Goal: Task Accomplishment & Management: Manage account settings

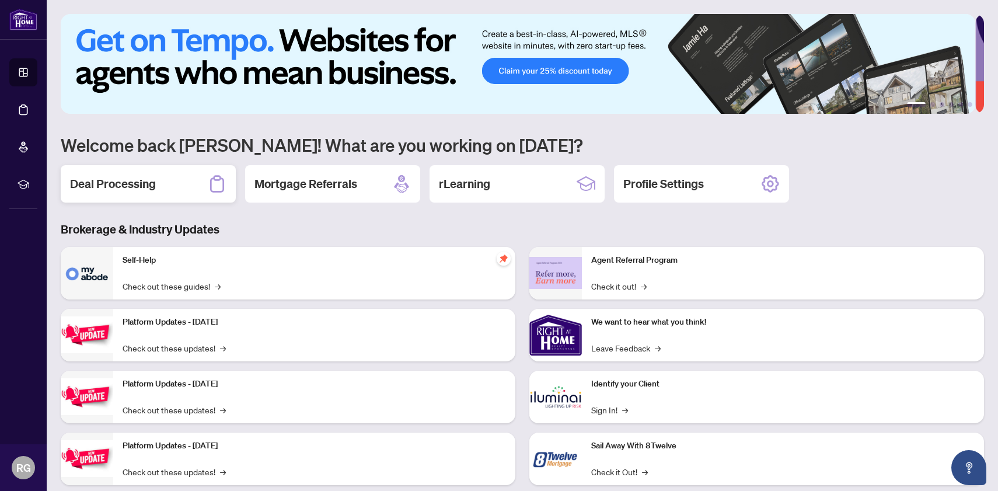
click at [134, 181] on h2 "Deal Processing" at bounding box center [113, 184] width 86 height 16
click at [740, 183] on div "Profile Settings" at bounding box center [701, 183] width 175 height 37
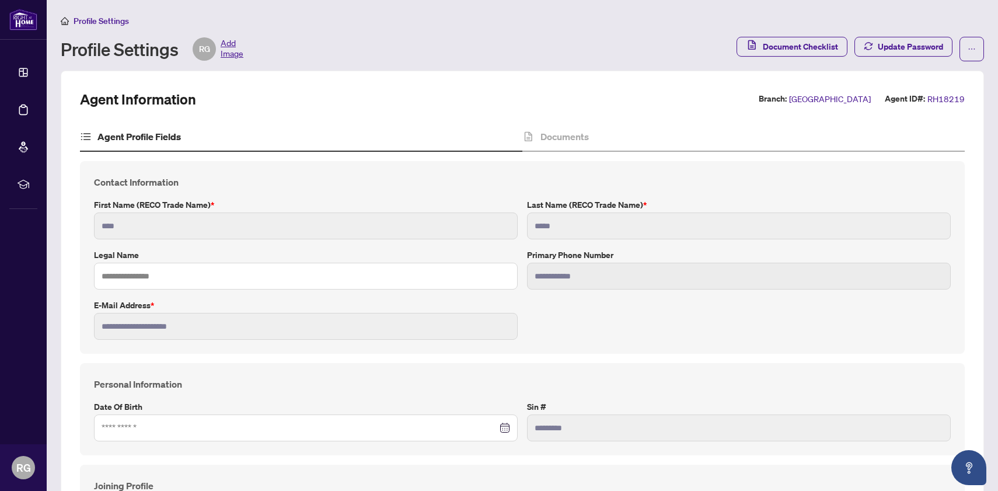
type input "****"
type input "**********"
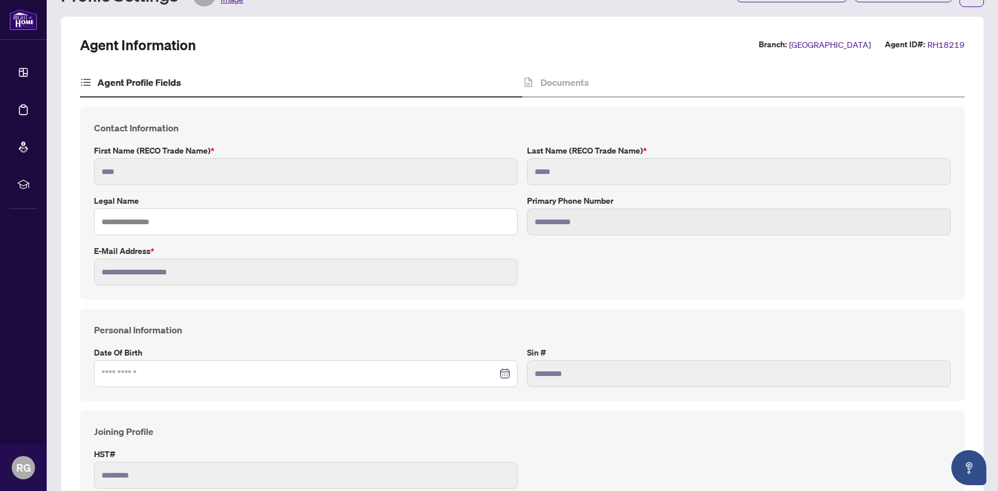
scroll to position [70, 0]
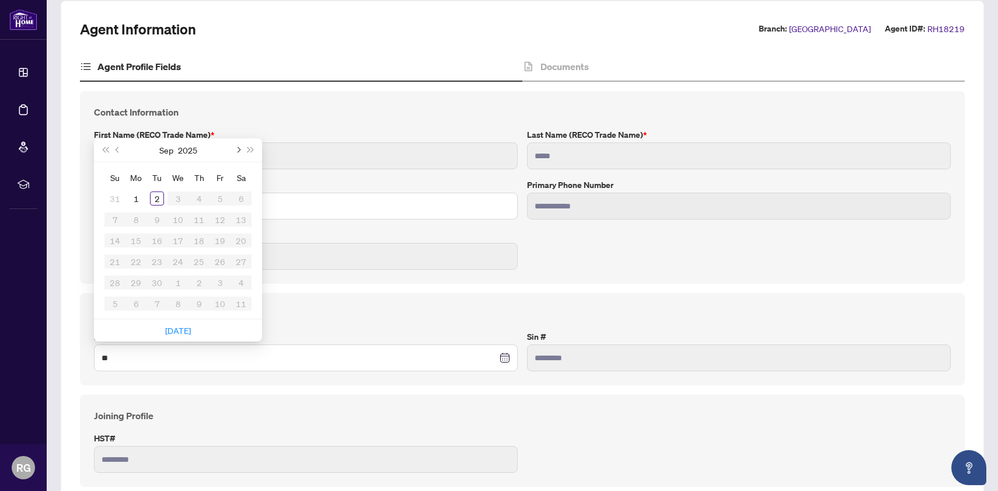
click at [236, 146] on button "Next month (PageDown)" at bounding box center [237, 149] width 13 height 23
click at [102, 150] on button "Last year (Control + left)" at bounding box center [105, 149] width 13 height 23
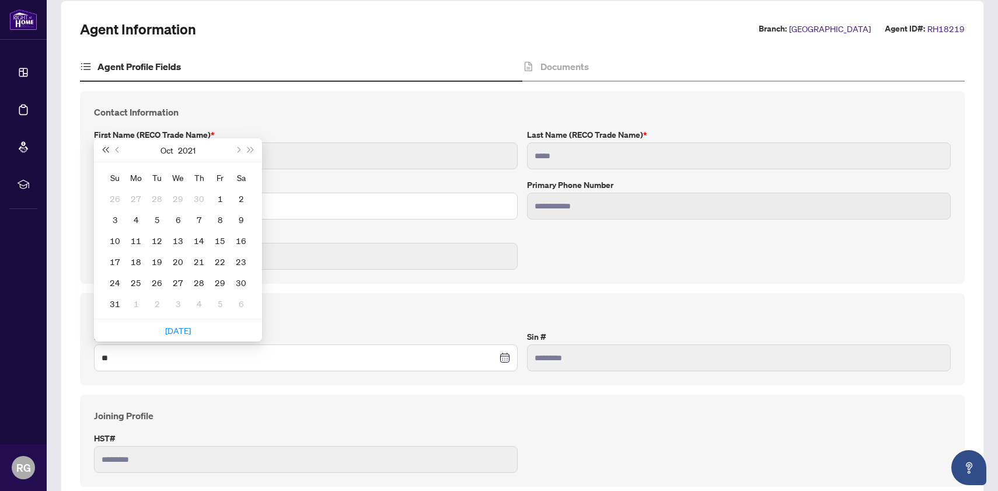
click at [102, 150] on button "Last year (Control + left)" at bounding box center [105, 149] width 13 height 23
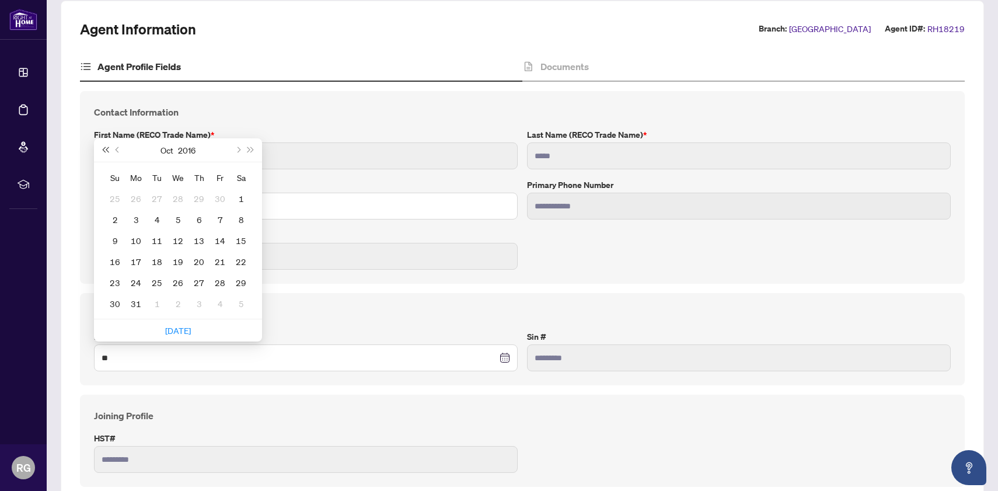
click at [102, 150] on button "Last year (Control + left)" at bounding box center [105, 149] width 13 height 23
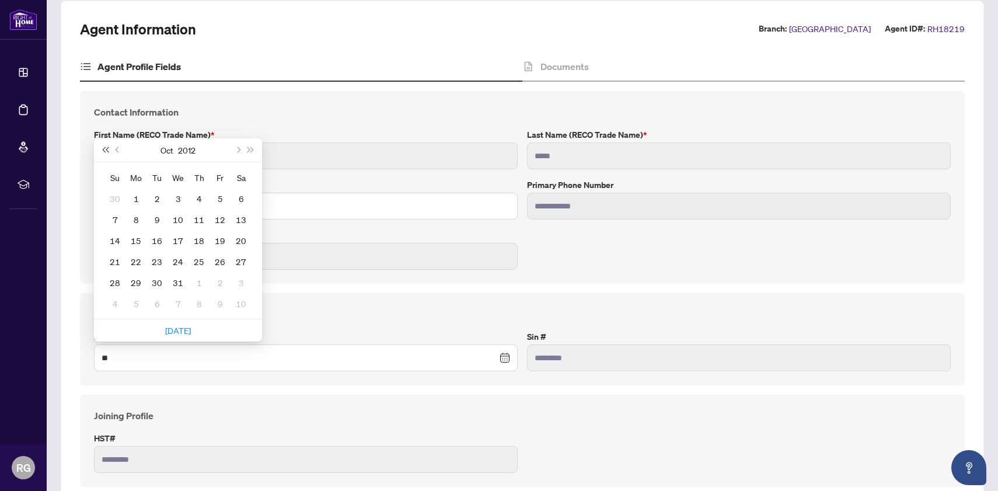
click at [102, 150] on button "Last year (Control + left)" at bounding box center [105, 149] width 13 height 23
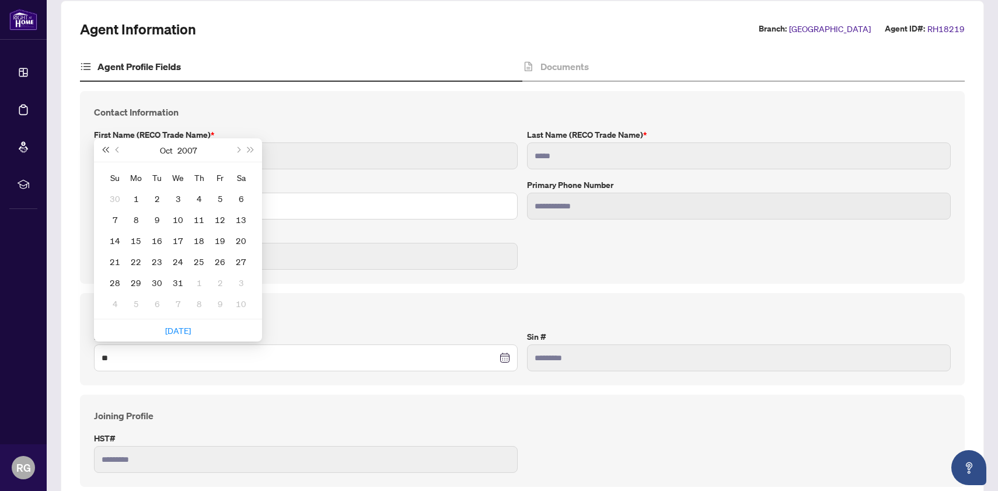
click at [102, 150] on button "Last year (Control + left)" at bounding box center [105, 149] width 13 height 23
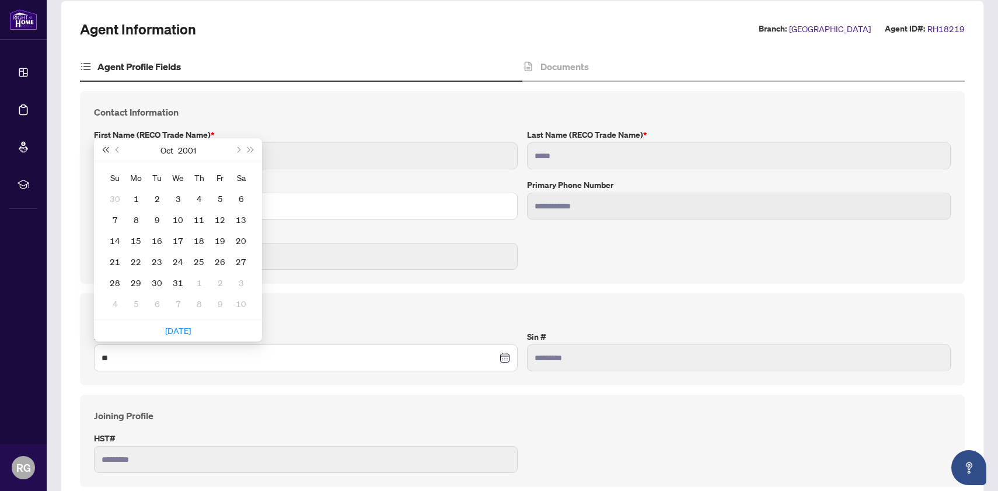
click at [102, 150] on button "Last year (Control + left)" at bounding box center [105, 149] width 13 height 23
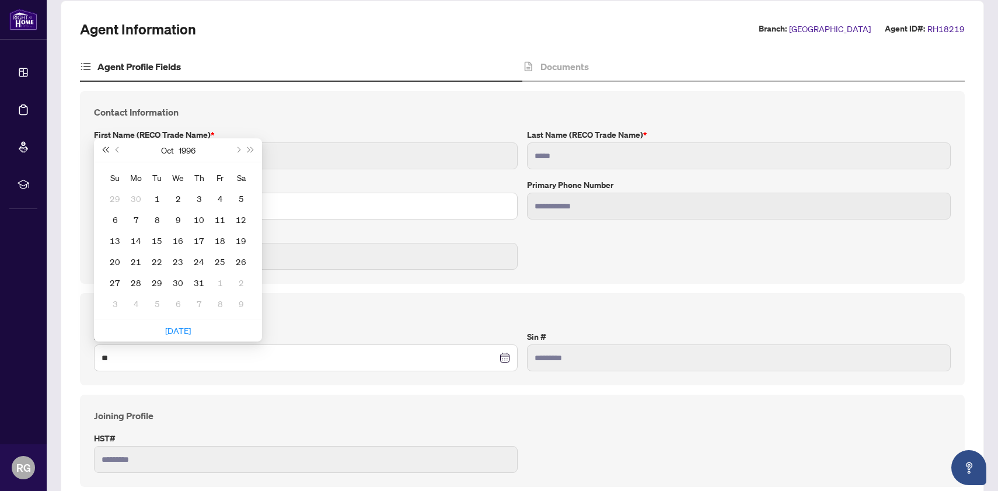
click at [102, 150] on button "Last year (Control + left)" at bounding box center [105, 149] width 13 height 23
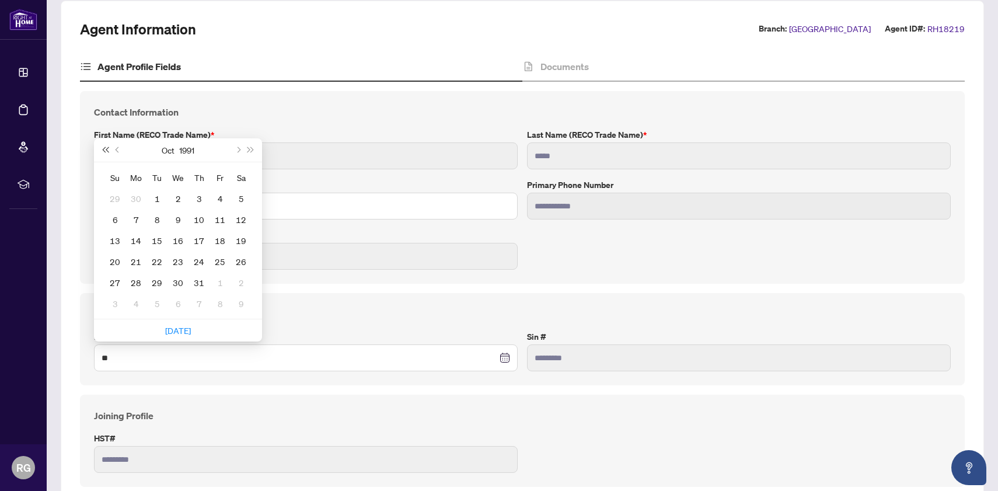
click at [102, 150] on button "Last year (Control + left)" at bounding box center [105, 149] width 13 height 23
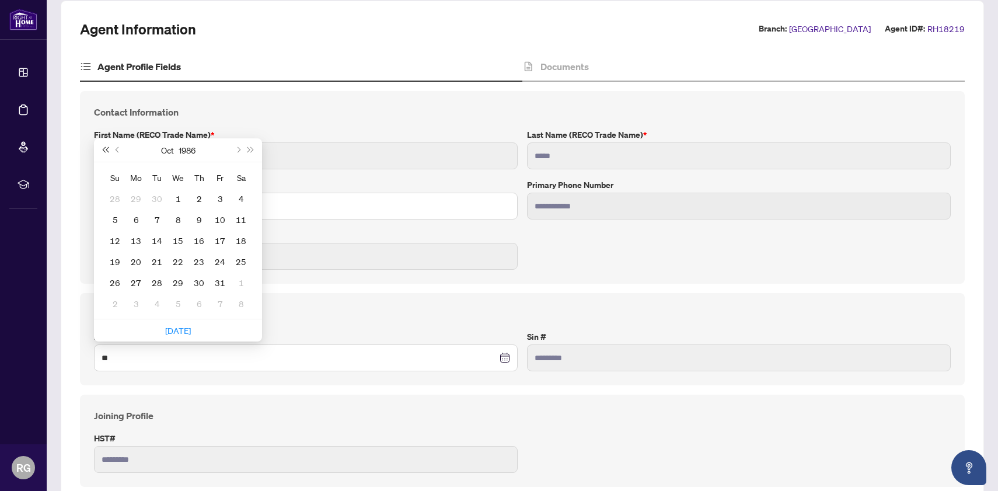
click at [102, 150] on button "Last year (Control + left)" at bounding box center [105, 149] width 13 height 23
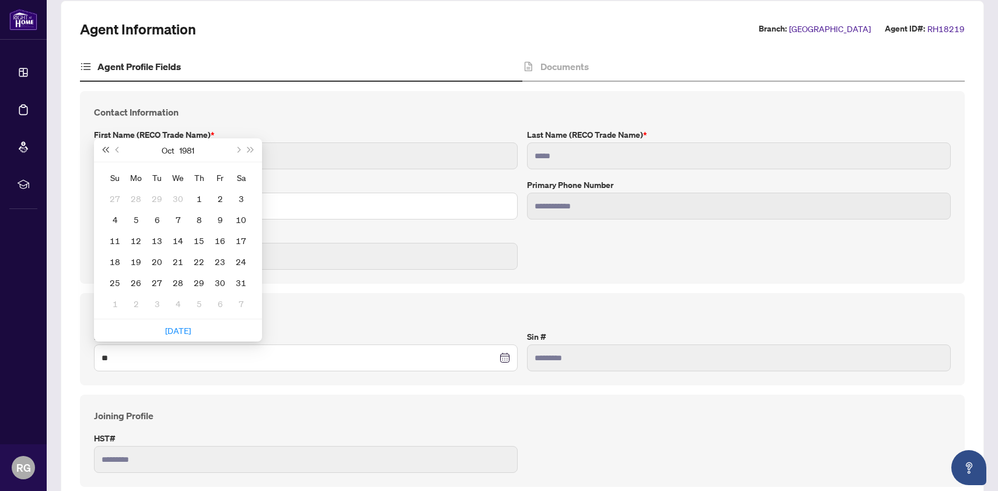
click at [102, 150] on button "Last year (Control + left)" at bounding box center [105, 149] width 13 height 23
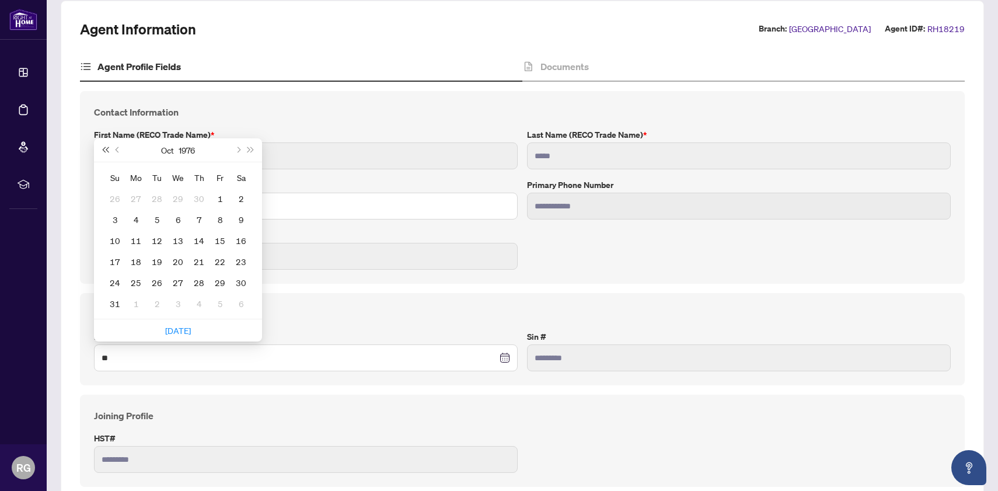
click at [102, 150] on button "Last year (Control + left)" at bounding box center [105, 149] width 13 height 23
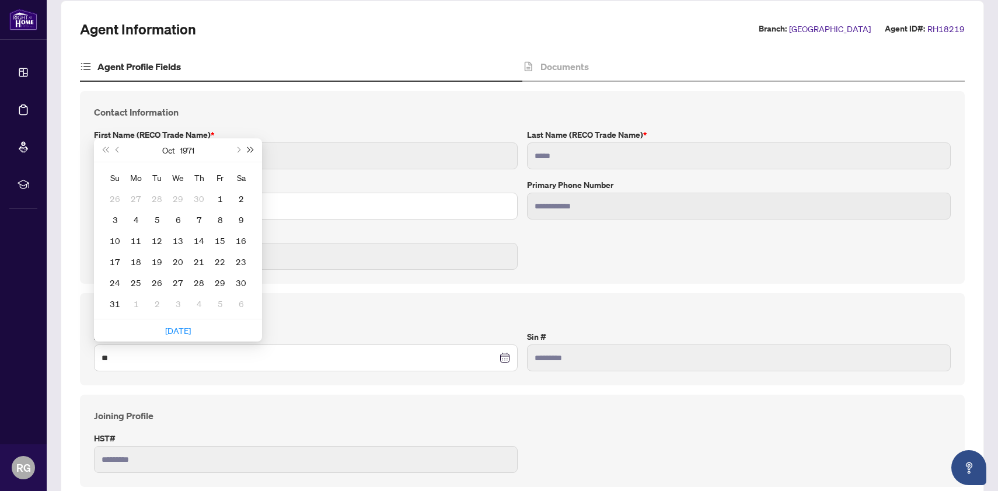
click at [249, 149] on button "Next year (Control + right)" at bounding box center [250, 149] width 13 height 23
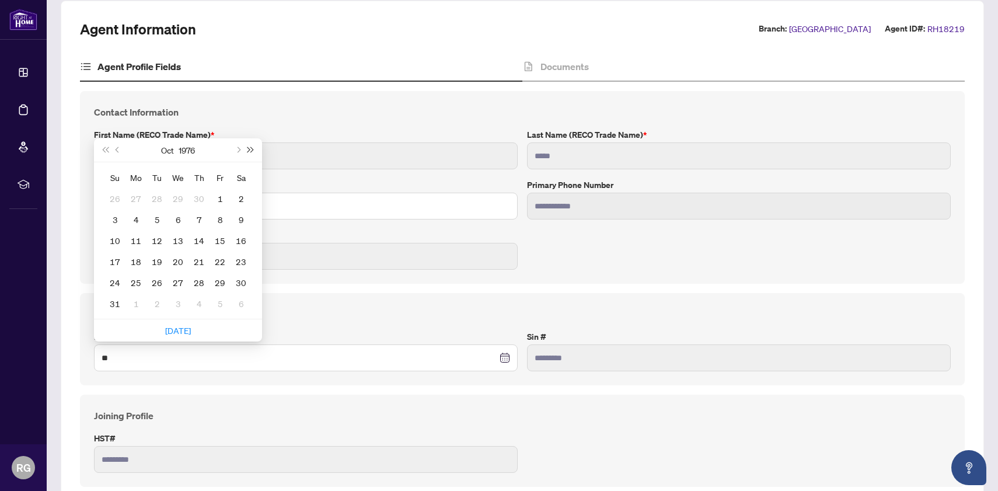
click at [249, 149] on button "Next year (Control + right)" at bounding box center [250, 149] width 13 height 23
type input "**********"
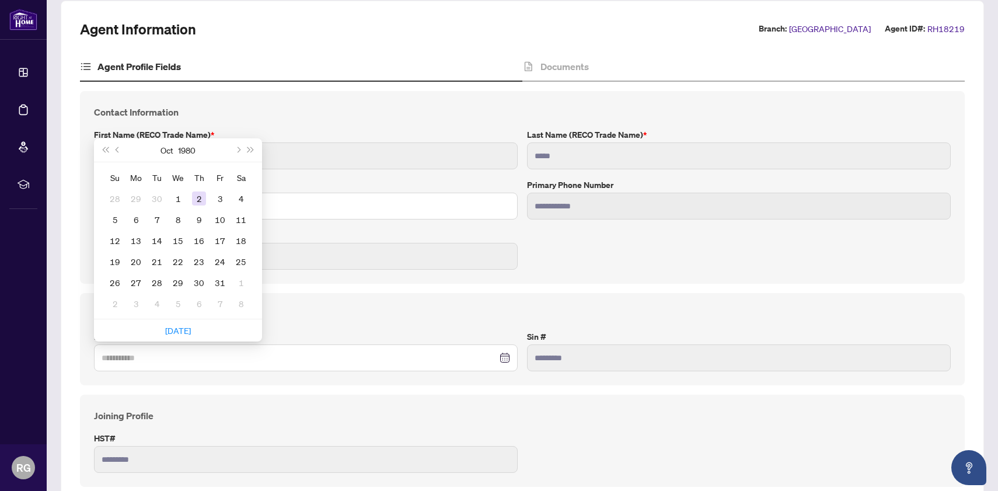
click at [201, 193] on div "2" at bounding box center [199, 198] width 14 height 14
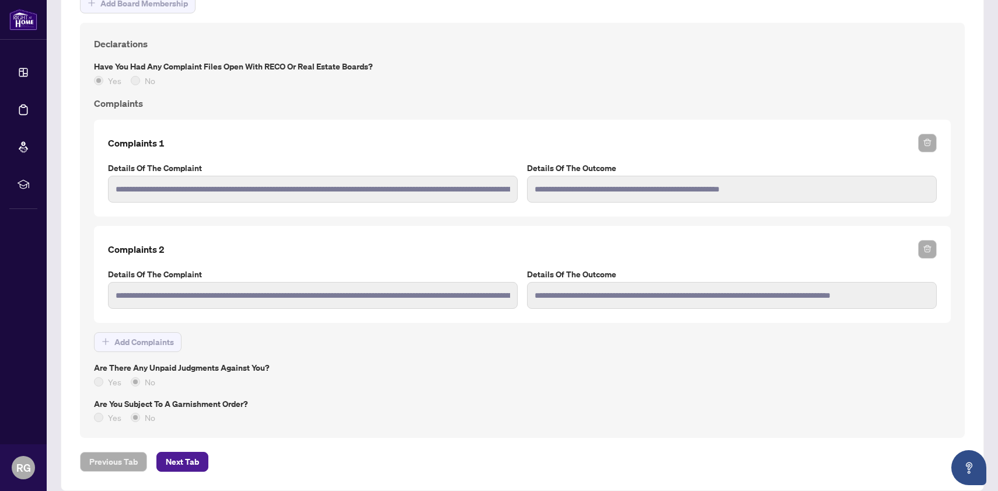
scroll to position [1189, 0]
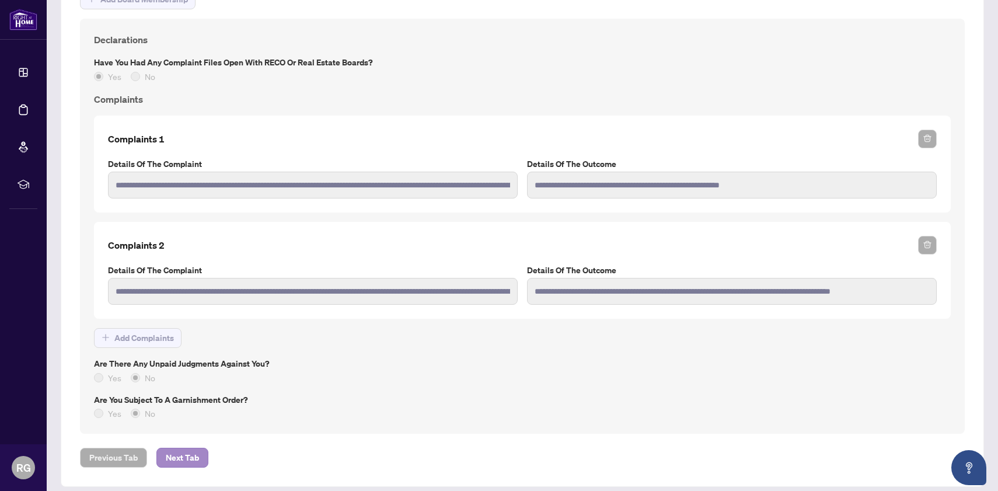
click at [180, 453] on span "Next Tab" at bounding box center [182, 457] width 33 height 19
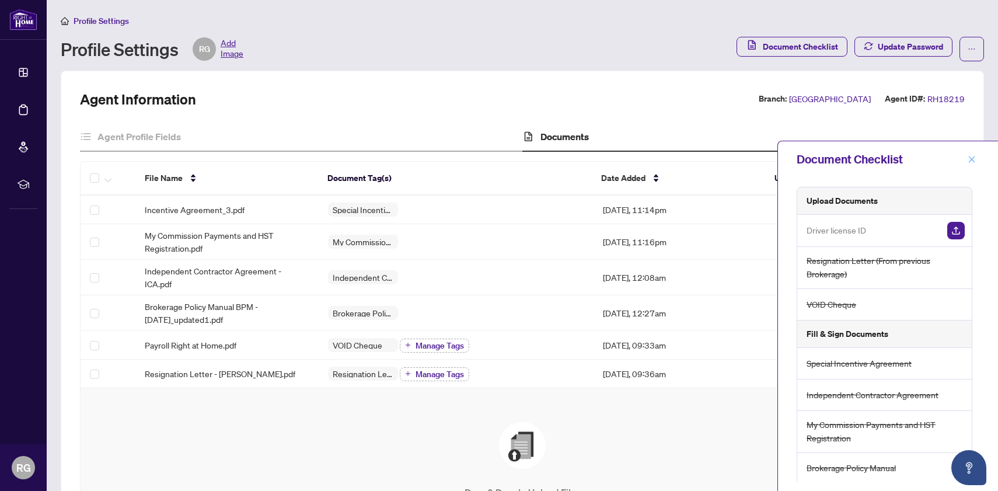
click at [970, 162] on icon "close" at bounding box center [971, 159] width 8 height 8
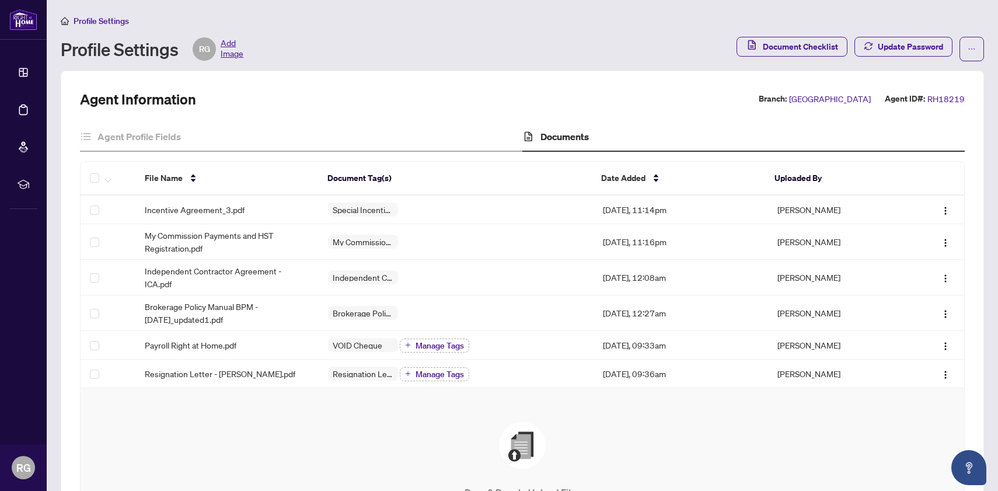
click at [235, 41] on span "Add Image" at bounding box center [232, 48] width 23 height 23
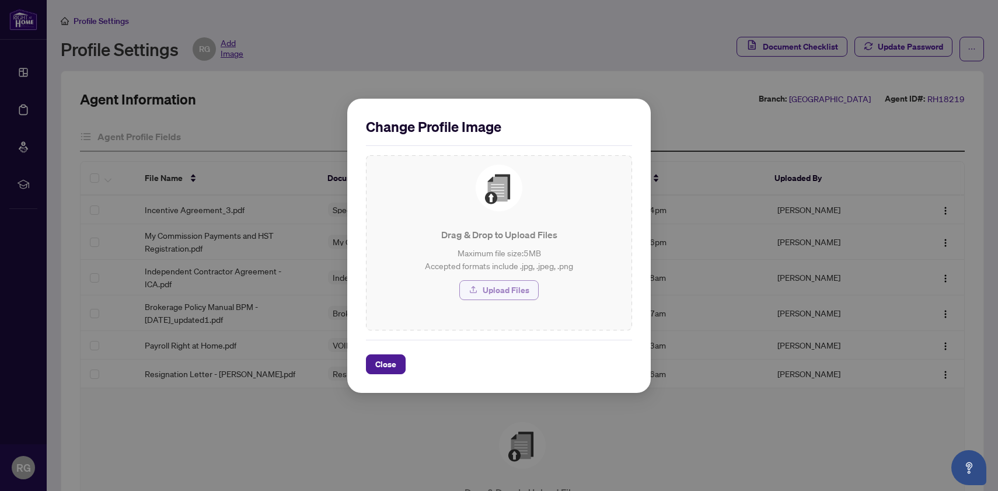
click at [513, 293] on span "Upload Files" at bounding box center [505, 290] width 47 height 19
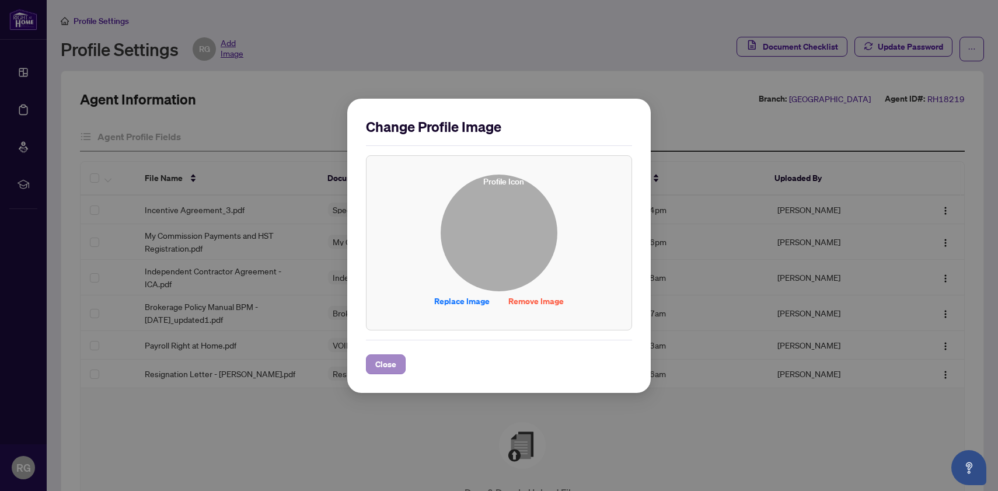
click at [389, 367] on span "Close" at bounding box center [385, 364] width 21 height 19
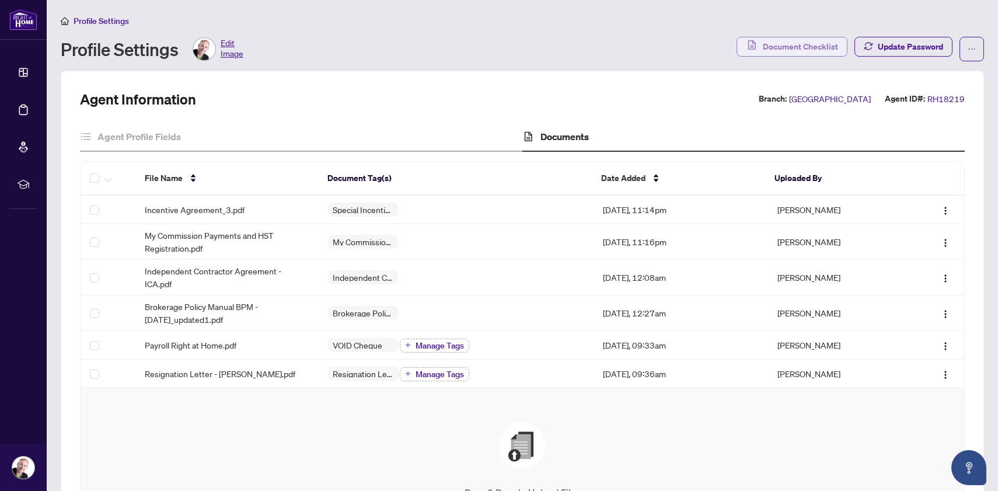
click at [766, 45] on span "Document Checklist" at bounding box center [799, 46] width 75 height 19
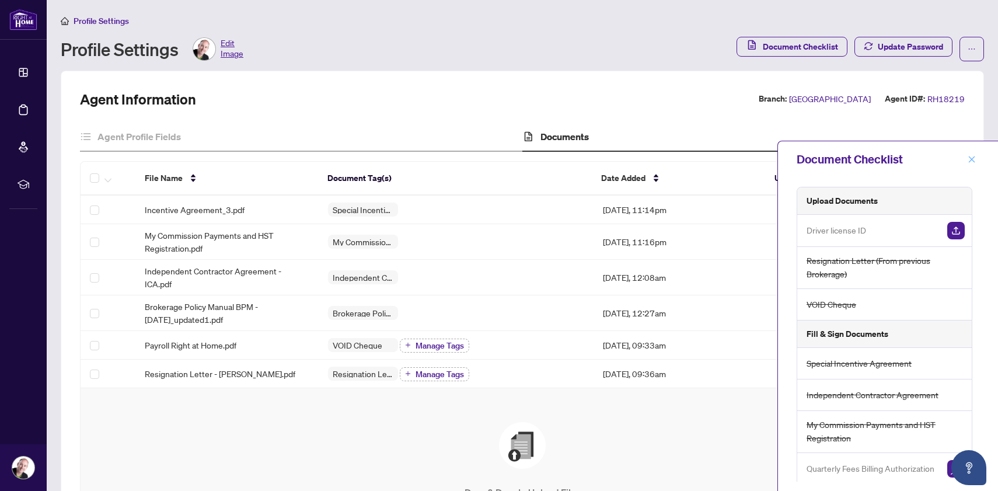
click at [972, 157] on icon "close" at bounding box center [971, 159] width 8 height 8
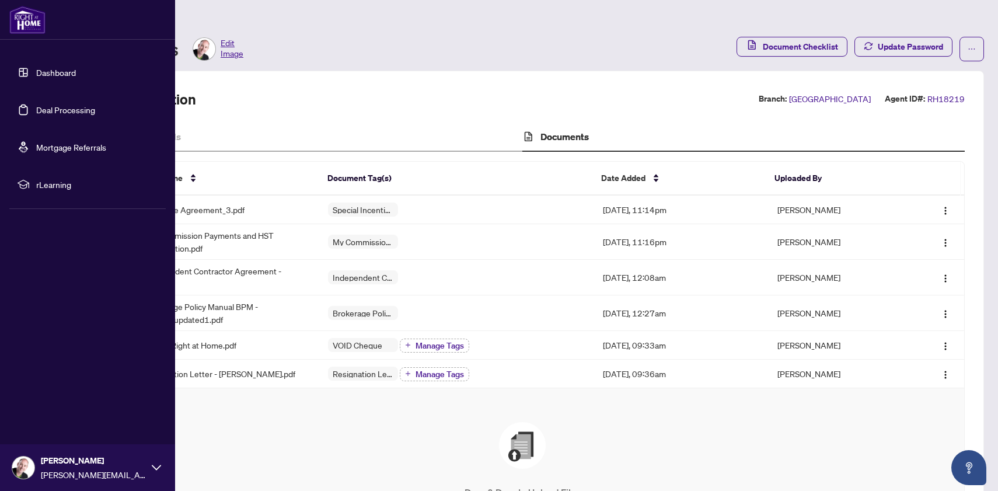
click at [44, 72] on link "Dashboard" at bounding box center [56, 72] width 40 height 11
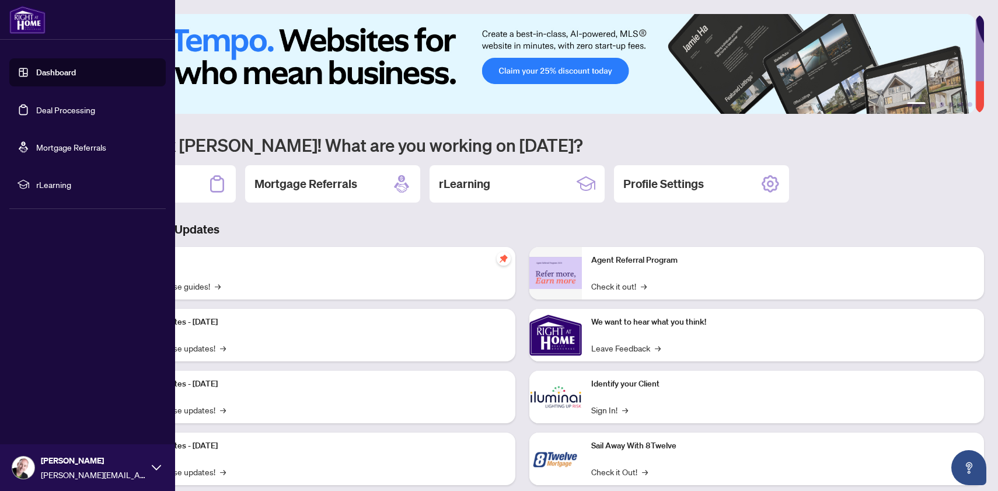
click at [65, 110] on link "Deal Processing" at bounding box center [65, 109] width 59 height 11
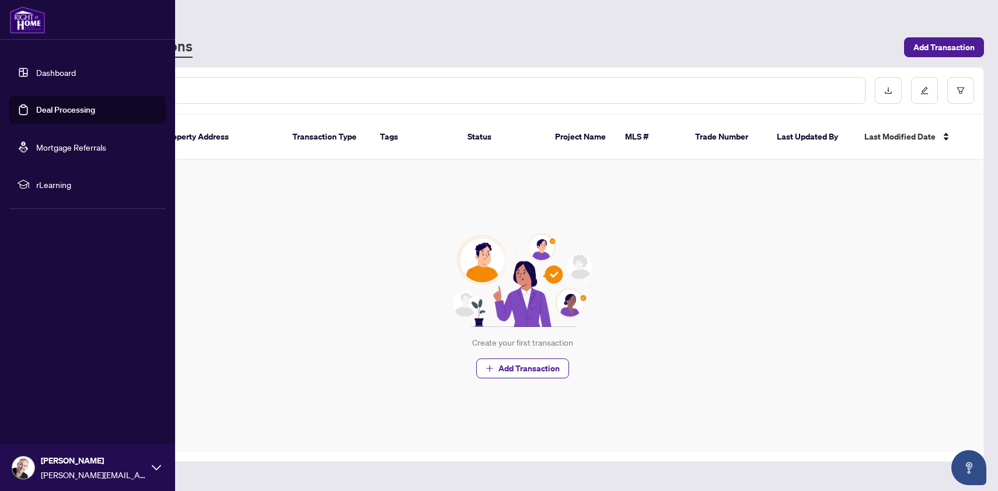
click at [72, 145] on link "Mortgage Referrals" at bounding box center [71, 147] width 70 height 11
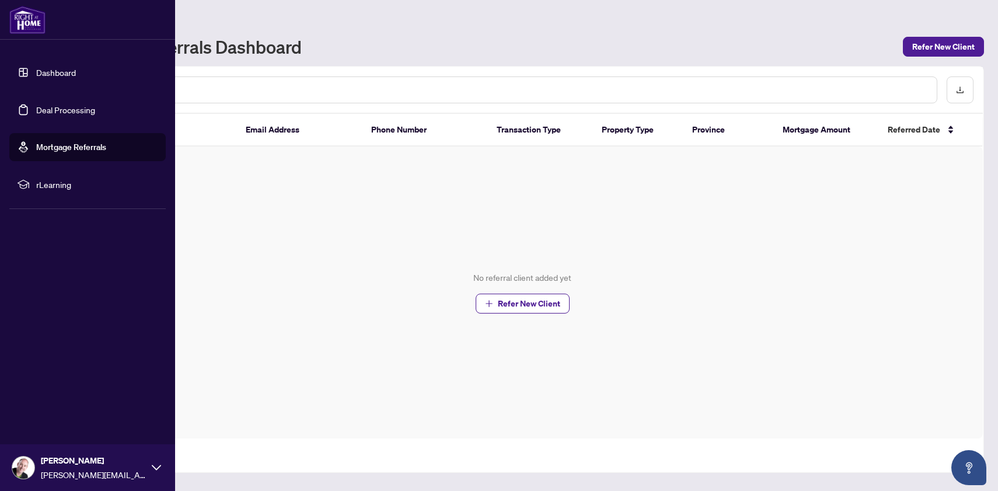
click at [43, 184] on span "rLearning" at bounding box center [96, 184] width 121 height 13
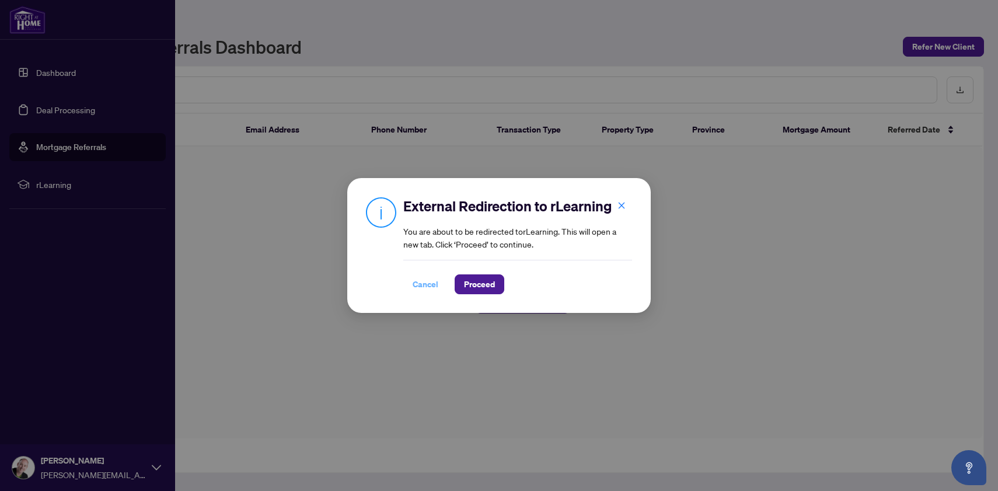
click at [419, 287] on span "Cancel" at bounding box center [425, 284] width 26 height 19
